Goal: Task Accomplishment & Management: Find specific page/section

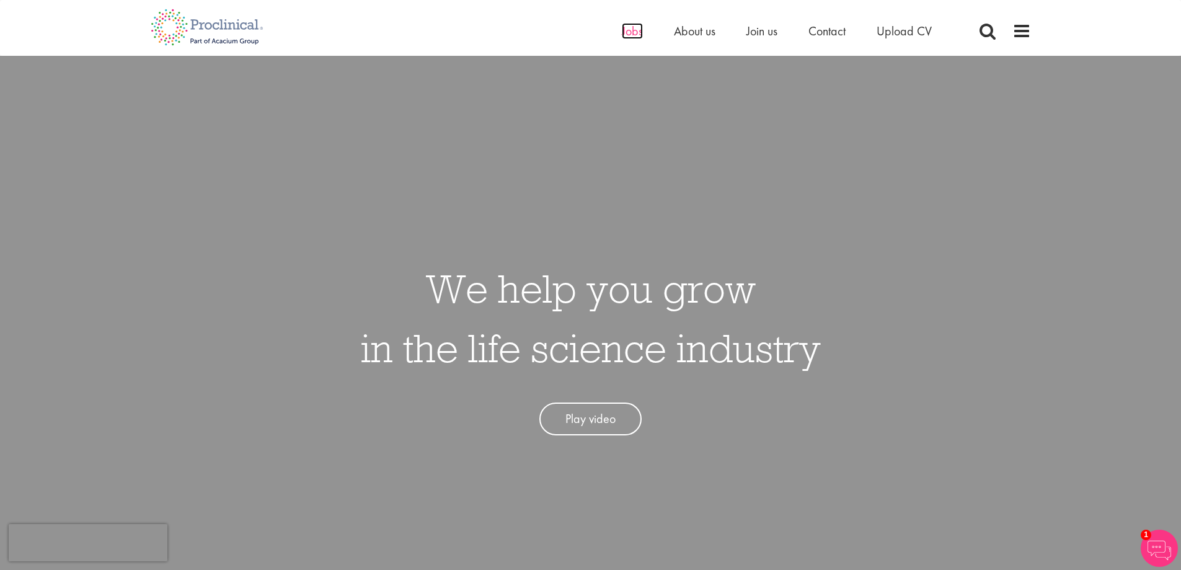
click at [624, 24] on span "Jobs" at bounding box center [632, 31] width 21 height 16
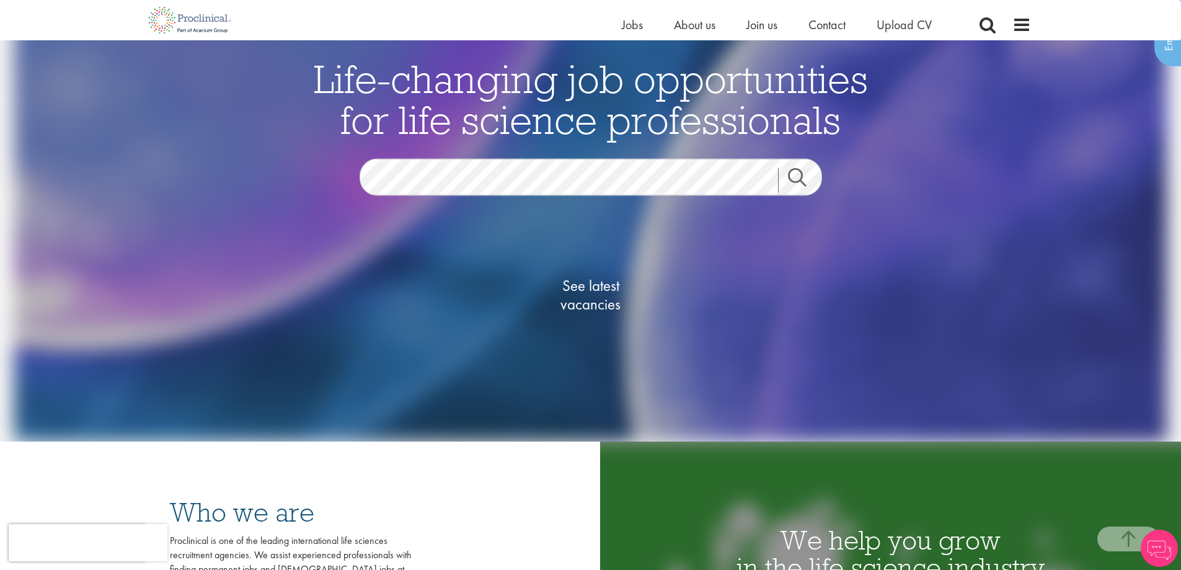
scroll to position [248, 0]
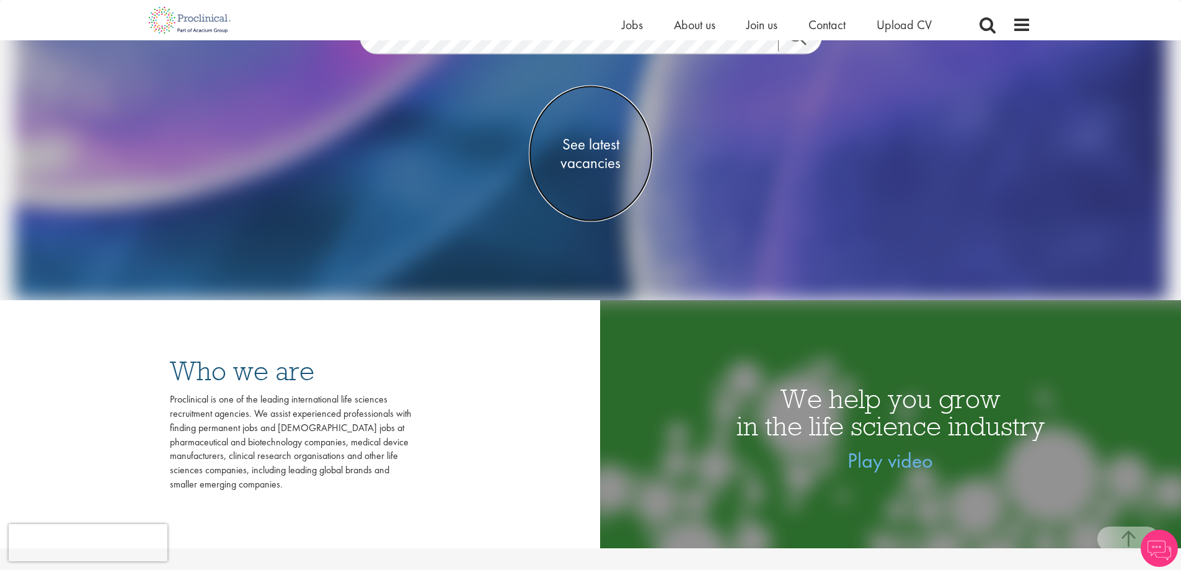
click at [597, 150] on span "See latest vacancies" at bounding box center [591, 153] width 124 height 37
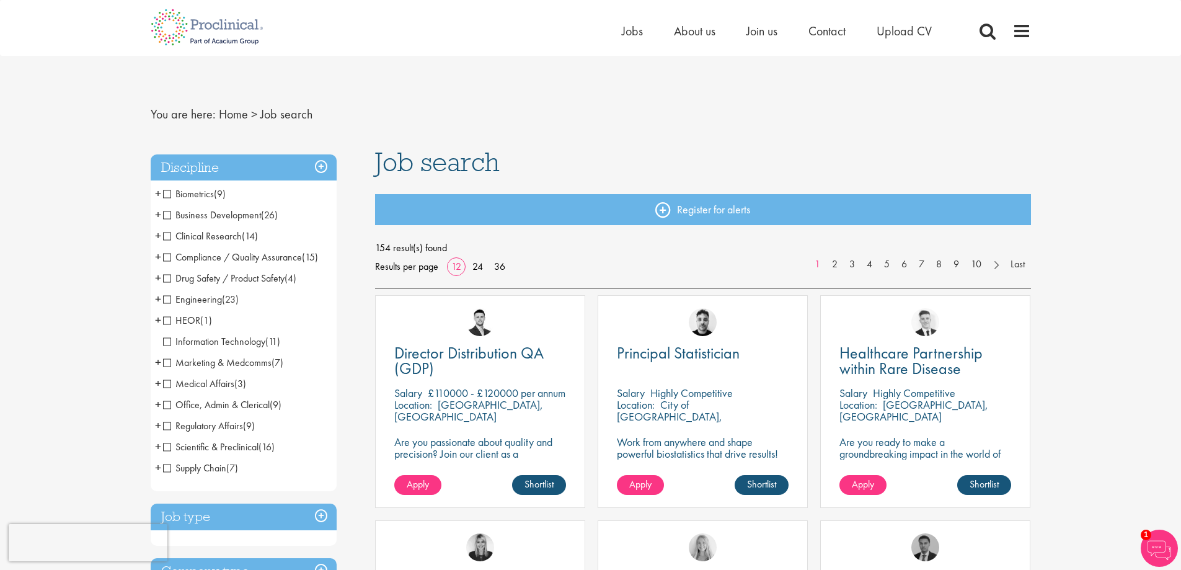
click at [166, 467] on span "Supply Chain" at bounding box center [194, 467] width 63 height 13
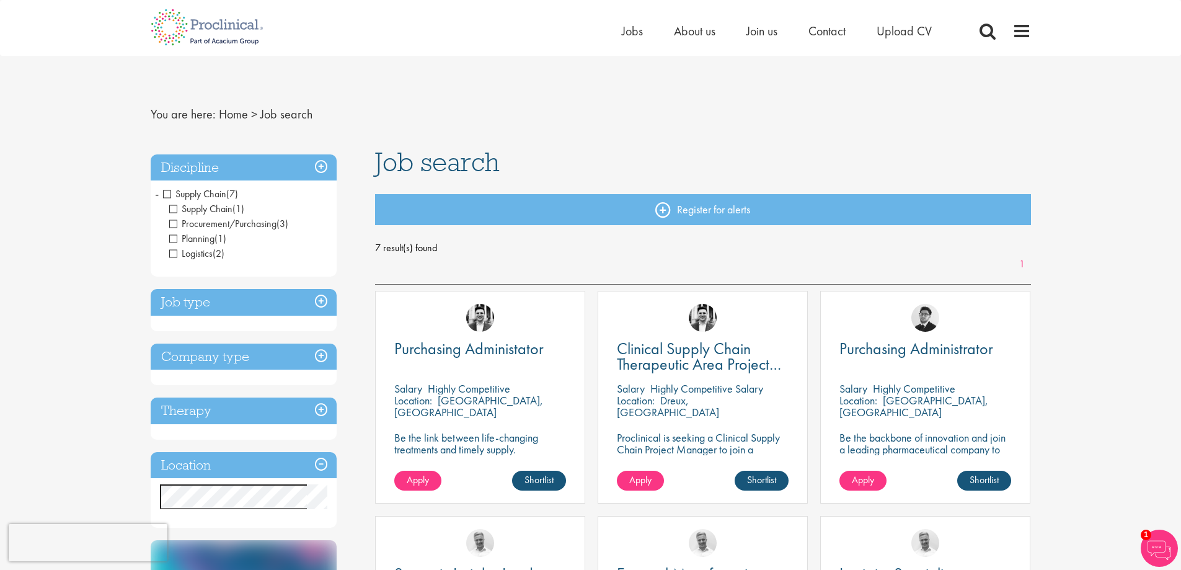
click at [167, 194] on span "Supply Chain" at bounding box center [194, 193] width 63 height 13
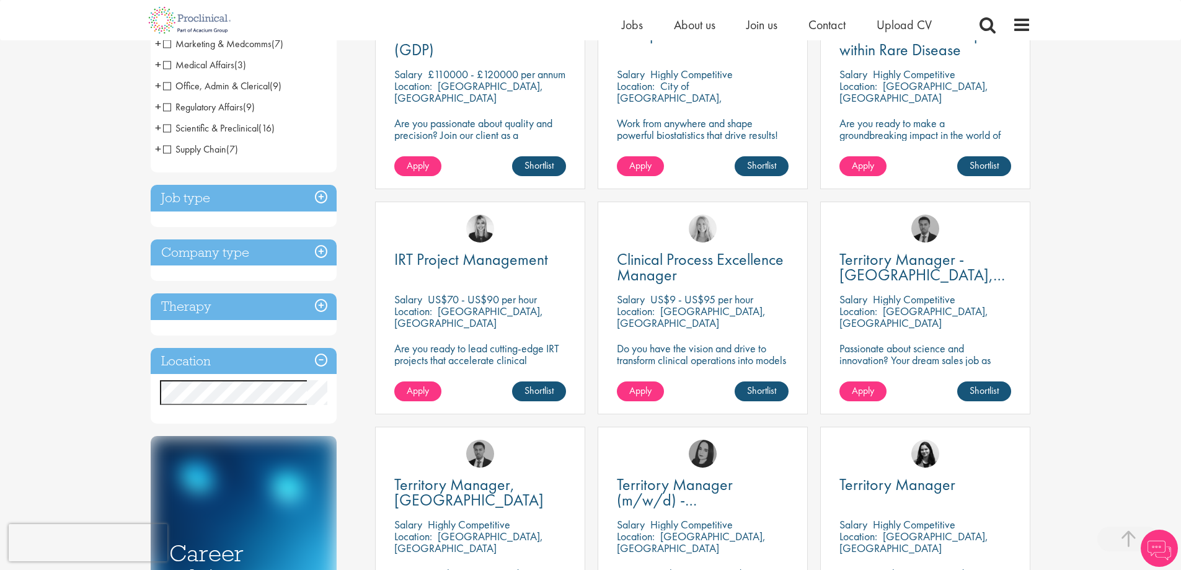
scroll to position [372, 0]
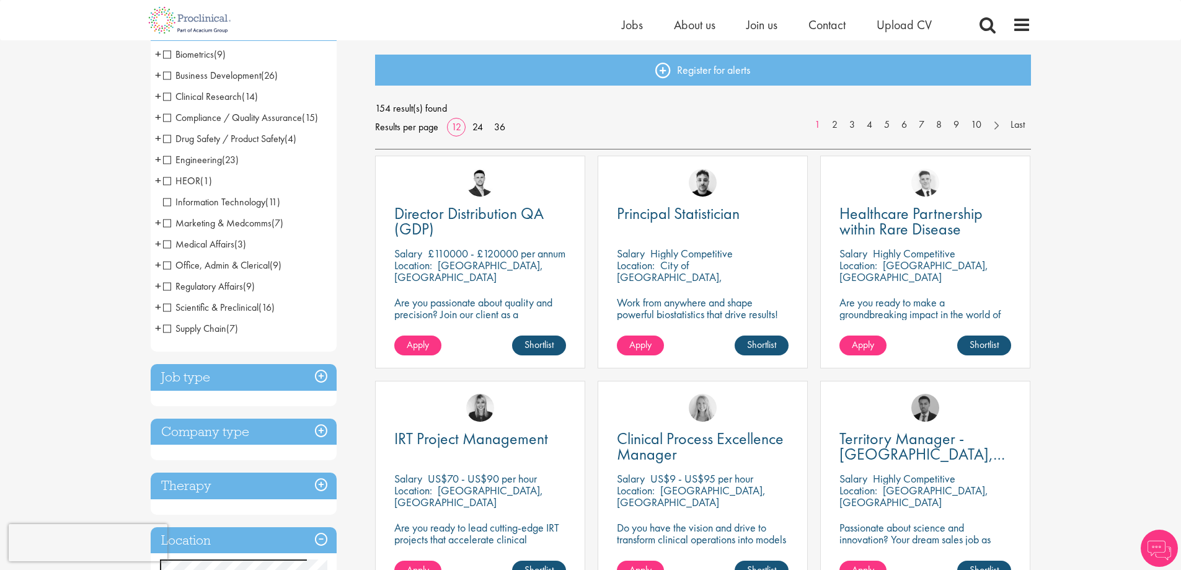
scroll to position [310, 0]
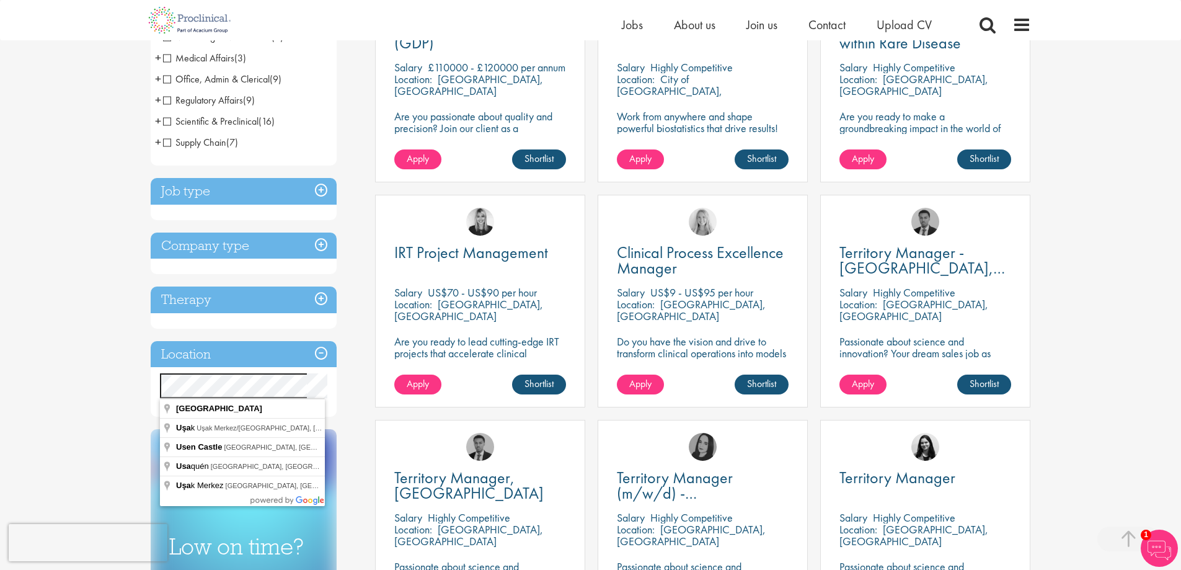
click at [153, 382] on div "Specified location Miles" at bounding box center [244, 385] width 186 height 25
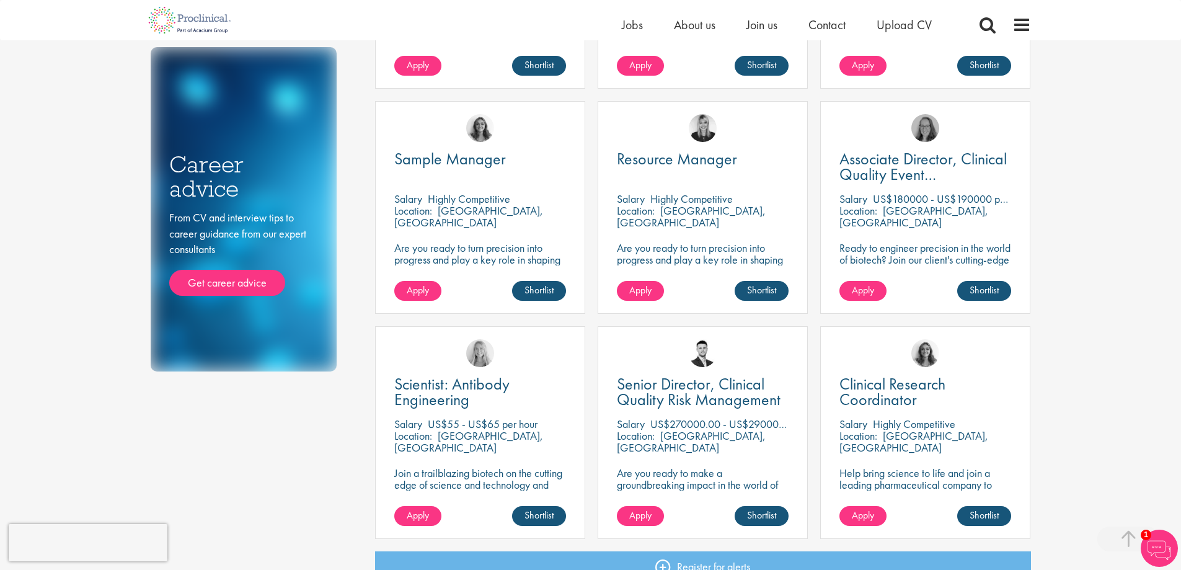
scroll to position [868, 0]
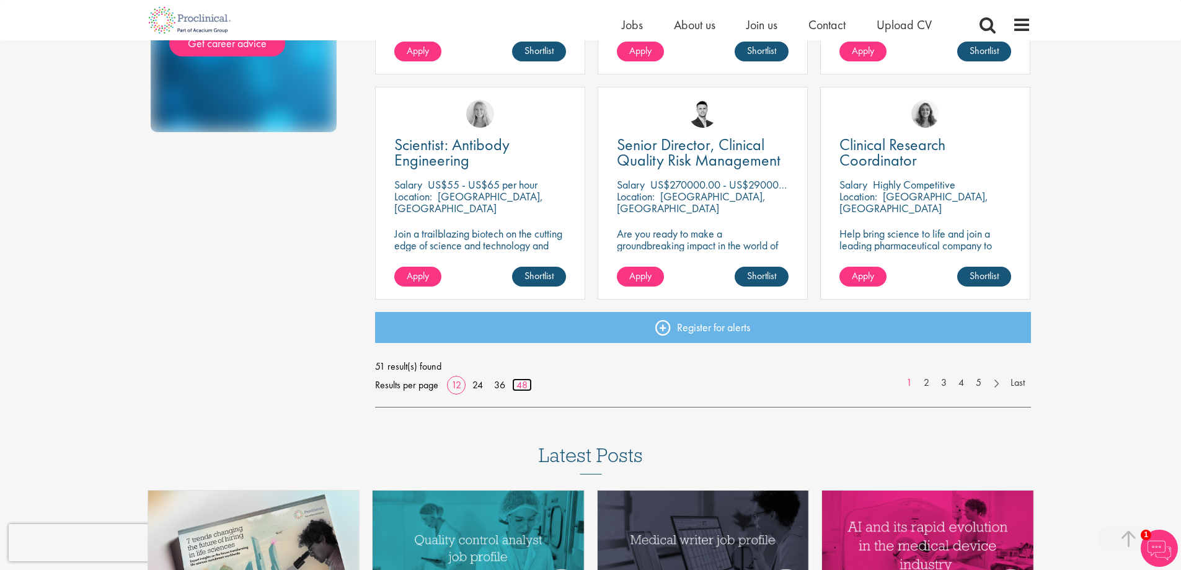
click at [525, 386] on link "48" at bounding box center [522, 384] width 20 height 13
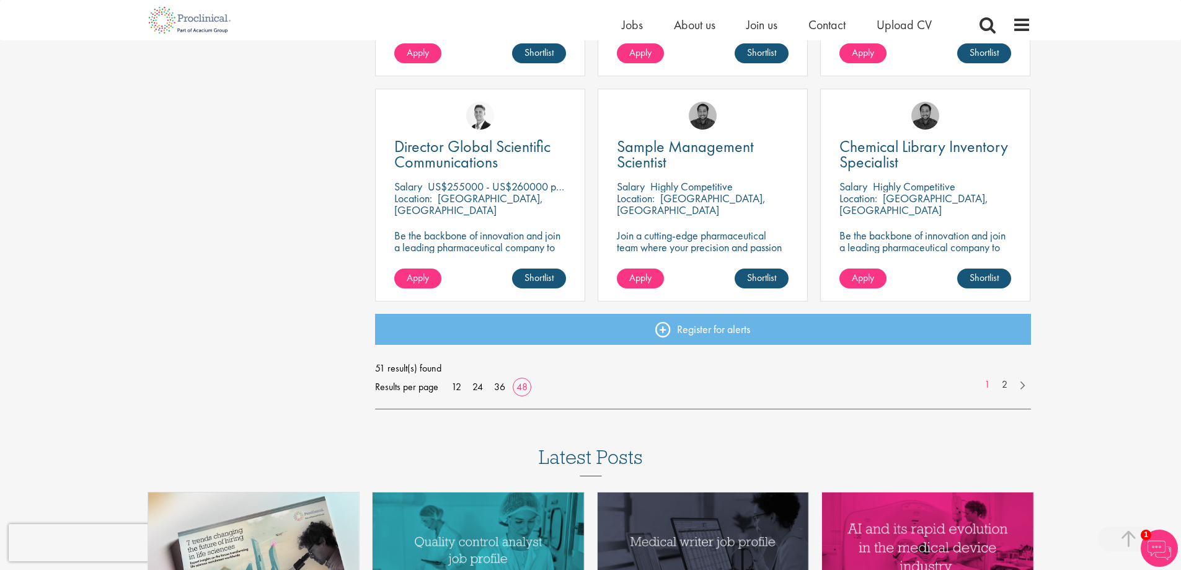
scroll to position [3597, 0]
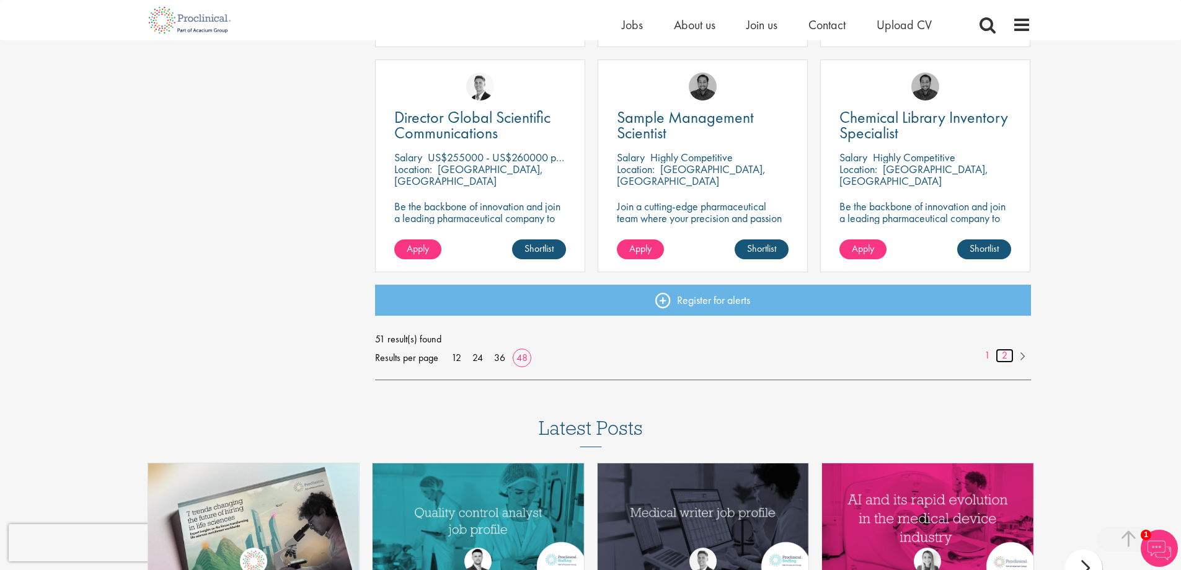
click at [1007, 355] on link "2" at bounding box center [1005, 356] width 18 height 14
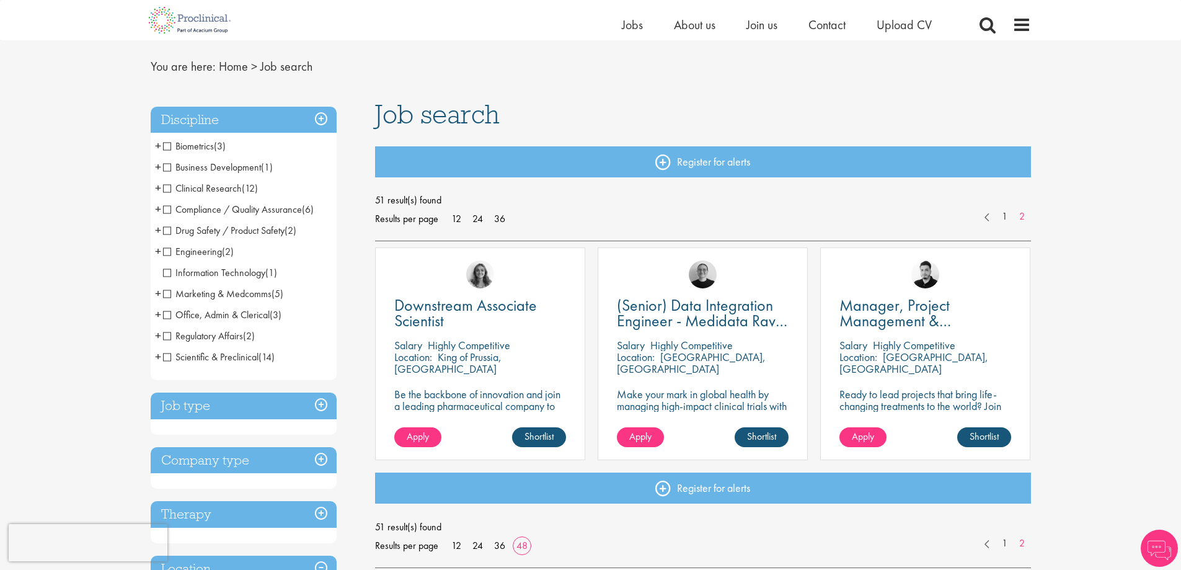
scroll to position [62, 0]
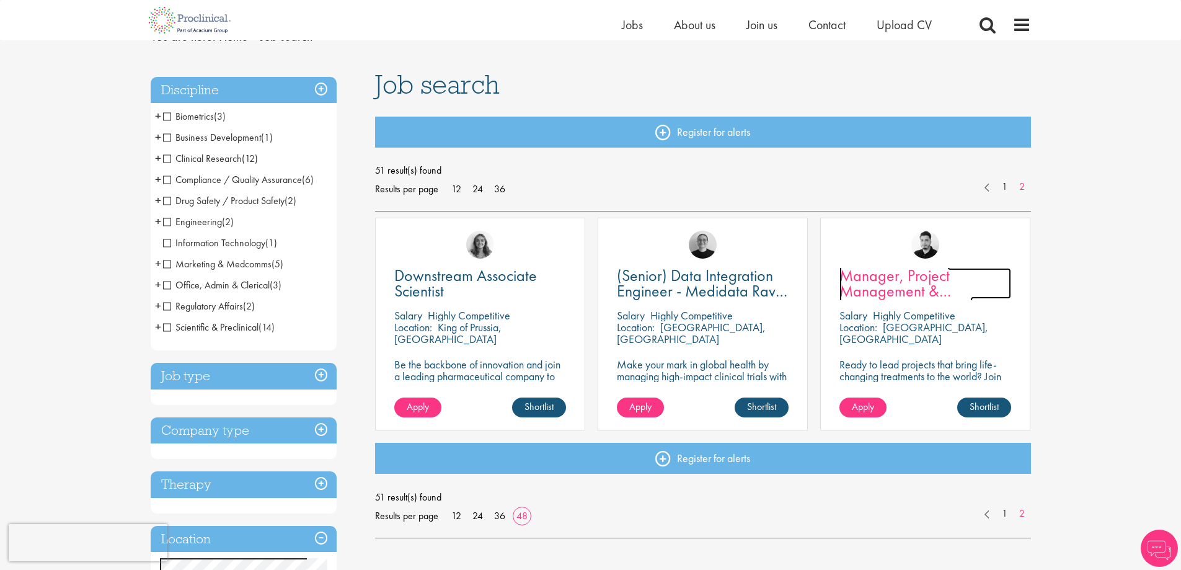
click at [917, 283] on span "Manager, Project Management & Operational Delivery" at bounding box center [906, 291] width 133 height 52
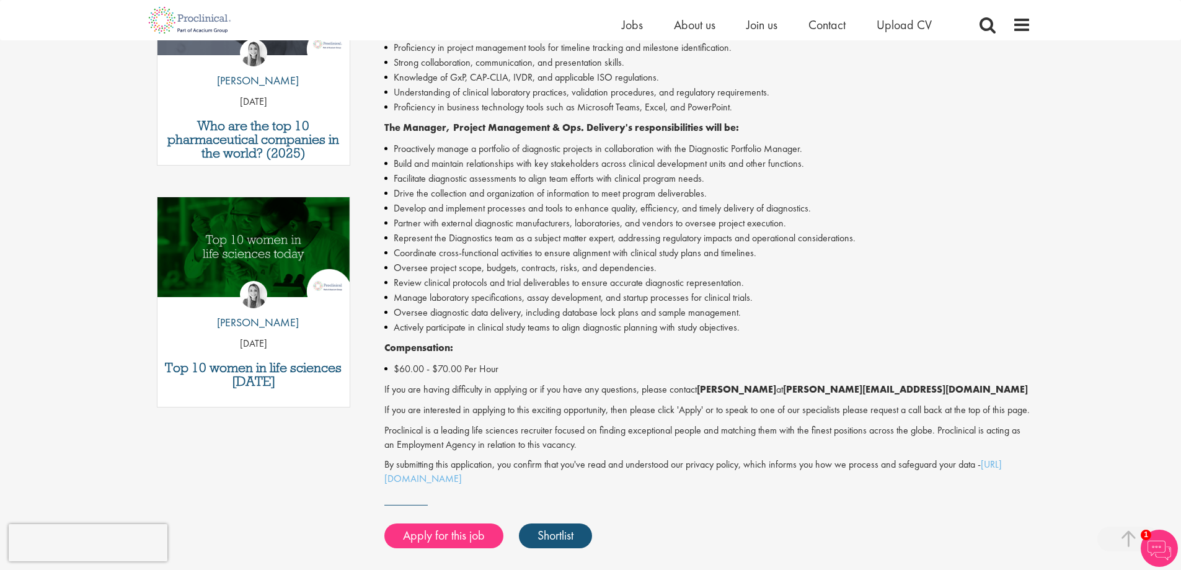
scroll to position [496, 0]
